Goal: Information Seeking & Learning: Compare options

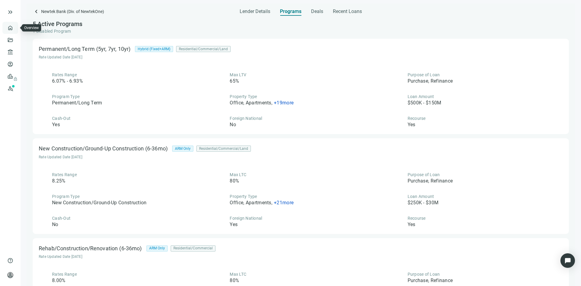
click at [15, 28] on link "Overview" at bounding box center [24, 27] width 18 height 5
